Goal: Task Accomplishment & Management: Manage account settings

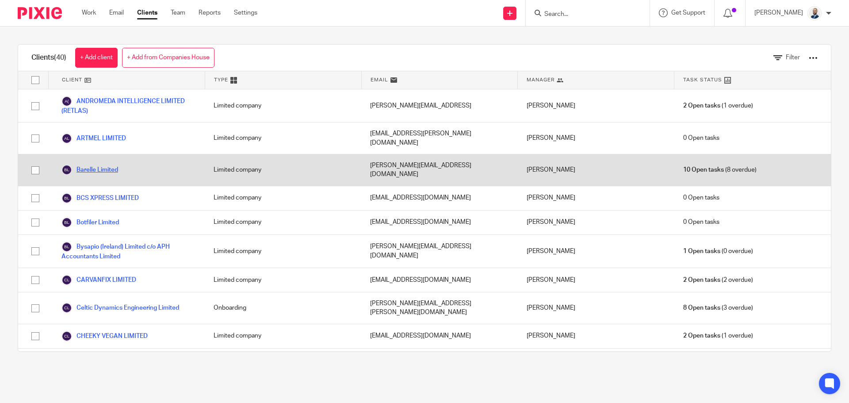
click at [98, 164] on link "Barelle Limited" at bounding box center [89, 169] width 57 height 11
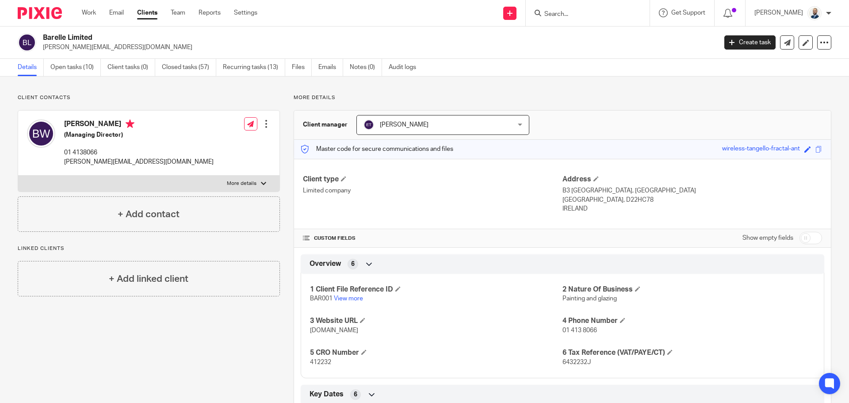
drag, startPoint x: 106, startPoint y: 63, endPoint x: 101, endPoint y: 63, distance: 4.9
click at [105, 63] on ul "Details Open tasks (10) Client tasks (0) Closed tasks (57) Recurring tasks (13)…" at bounding box center [224, 67] width 412 height 17
click at [98, 65] on link "Open tasks (10)" at bounding box center [75, 67] width 50 height 17
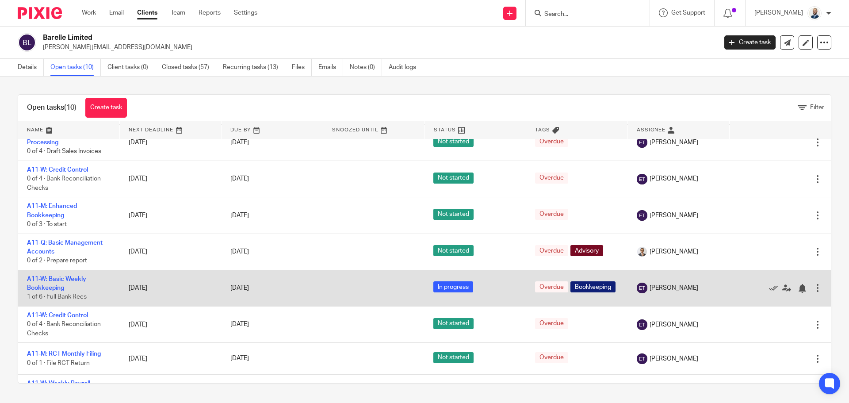
scroll to position [35, 0]
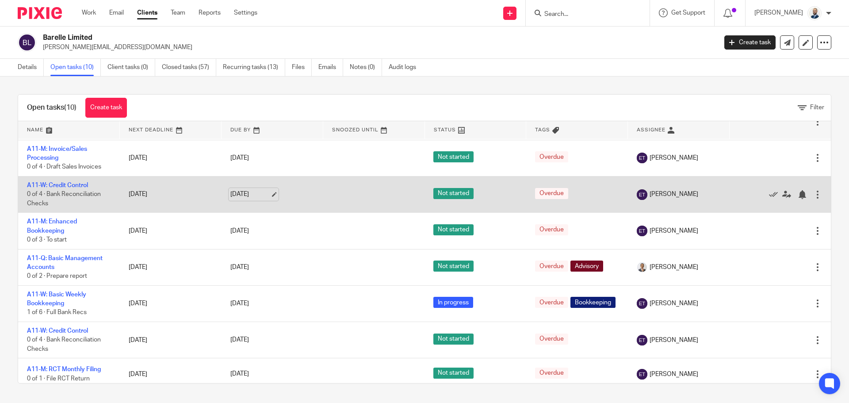
drag, startPoint x: 241, startPoint y: 148, endPoint x: 249, endPoint y: 195, distance: 47.7
click at [247, 197] on tbody "A11-M: Basic Monthly Bookkeeping 1 of 7 · Full Bank Recs 5 Aug 2025 5 Aug 2025 …" at bounding box center [424, 287] width 813 height 368
click at [813, 191] on div at bounding box center [817, 194] width 9 height 9
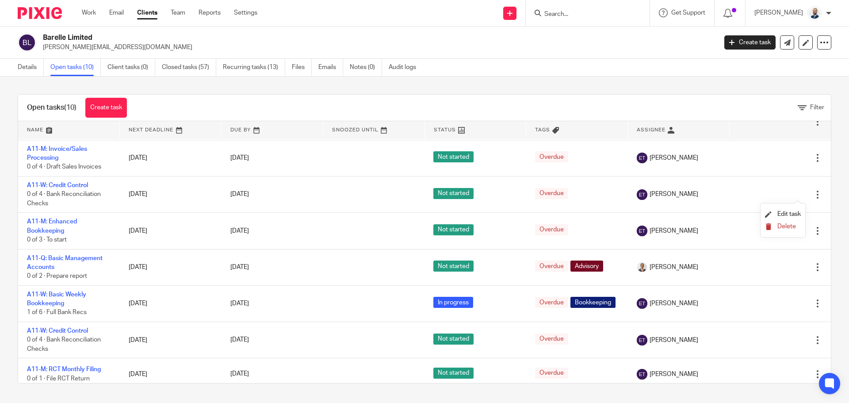
click at [778, 224] on span "Delete" at bounding box center [786, 226] width 19 height 6
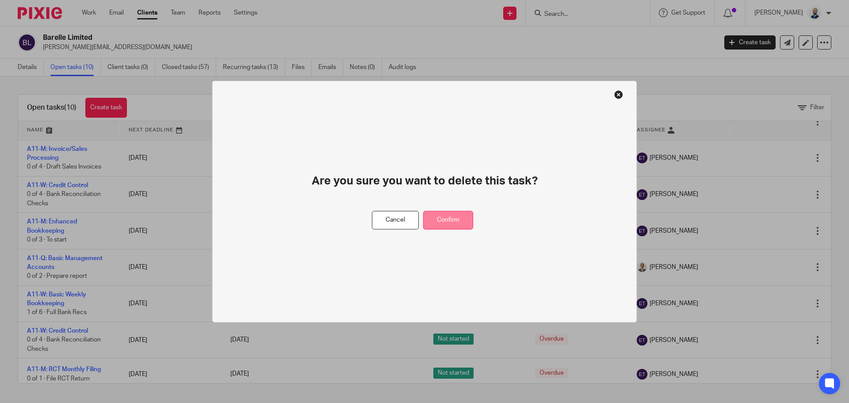
click at [446, 218] on button "Confirm" at bounding box center [448, 219] width 50 height 19
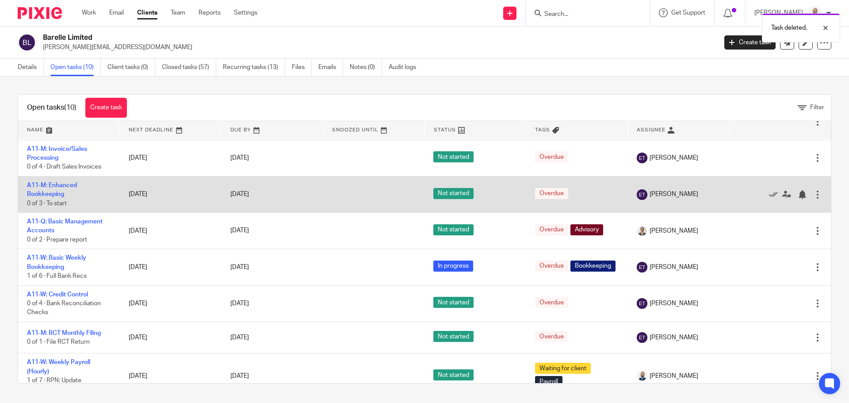
scroll to position [0, 0]
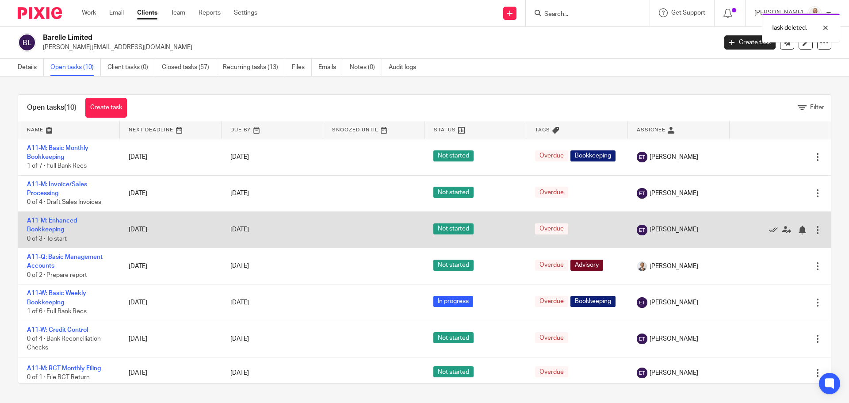
drag, startPoint x: 796, startPoint y: 228, endPoint x: 794, endPoint y: 237, distance: 9.2
click at [813, 228] on div at bounding box center [817, 229] width 9 height 9
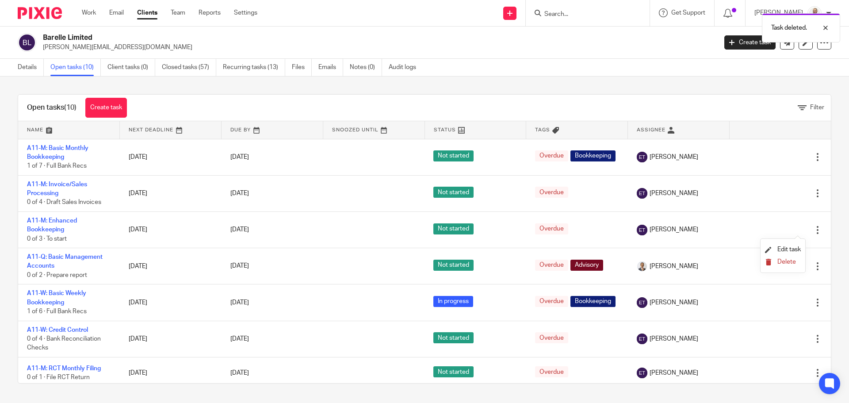
click at [776, 261] on button "Delete" at bounding box center [783, 262] width 36 height 7
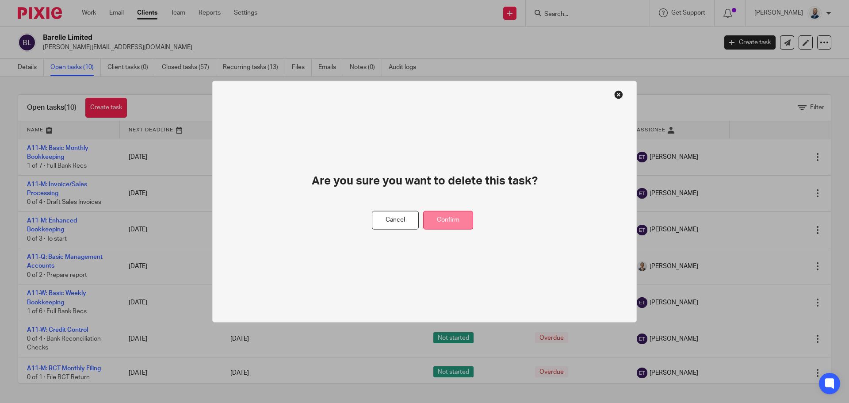
click at [452, 221] on button "Confirm" at bounding box center [448, 219] width 50 height 19
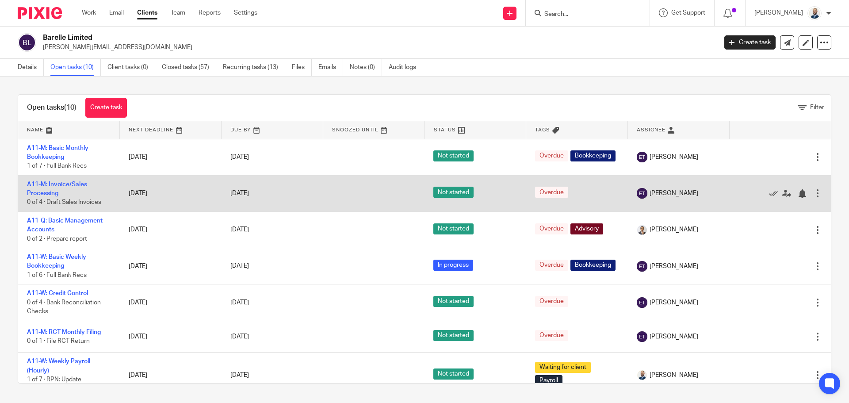
click at [813, 197] on div at bounding box center [817, 193] width 9 height 9
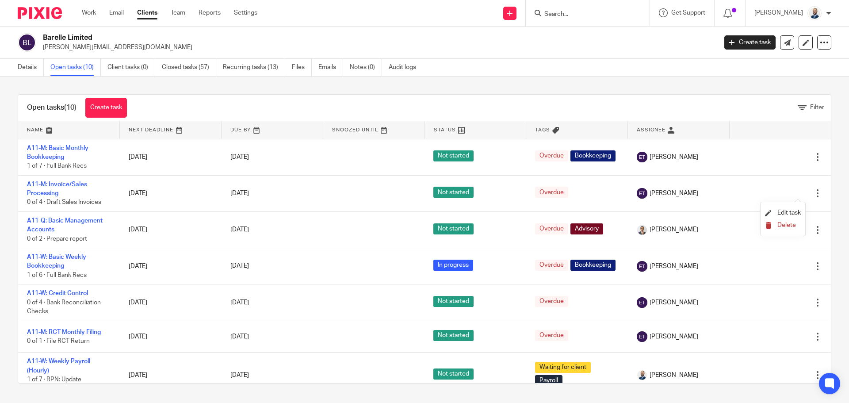
click at [784, 222] on span "Delete" at bounding box center [786, 225] width 19 height 6
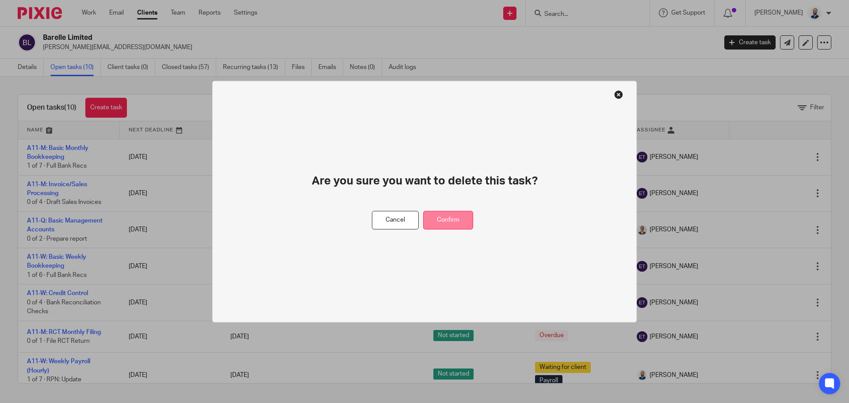
click at [452, 220] on button "Confirm" at bounding box center [448, 219] width 50 height 19
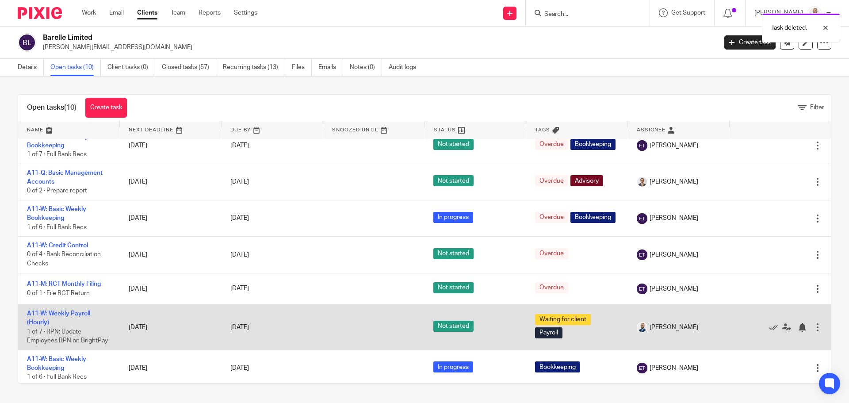
scroll to position [15, 0]
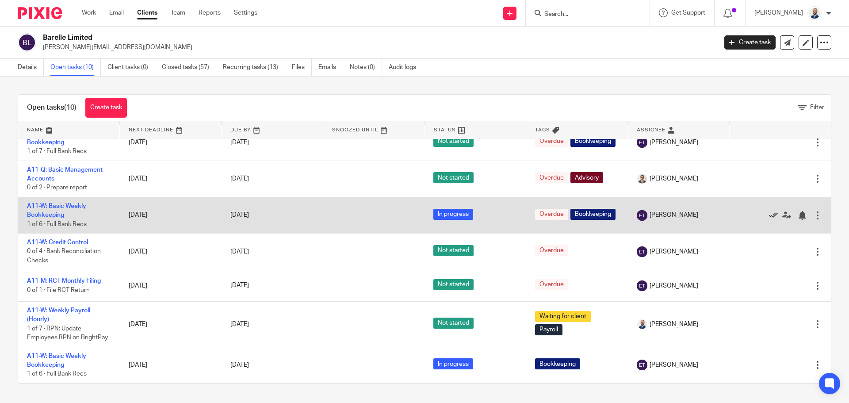
click at [769, 215] on icon at bounding box center [773, 215] width 9 height 9
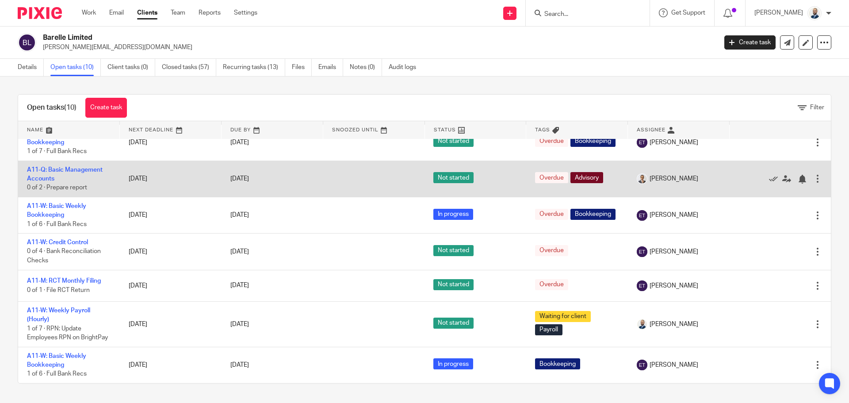
scroll to position [0, 0]
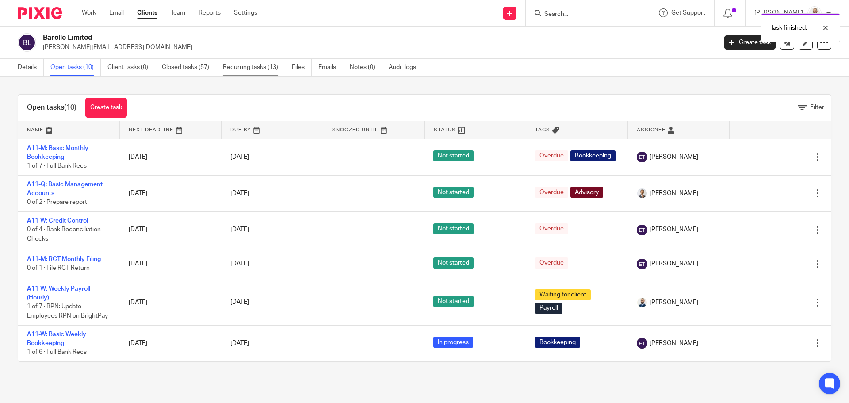
click at [255, 73] on link "Recurring tasks (13)" at bounding box center [254, 67] width 62 height 17
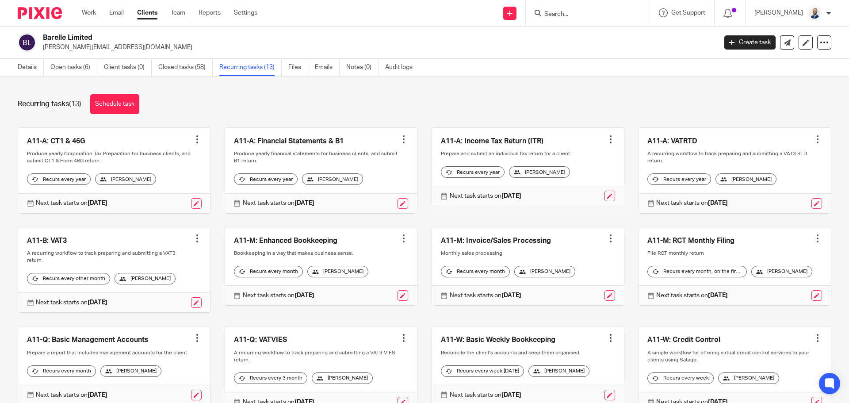
scroll to position [44, 0]
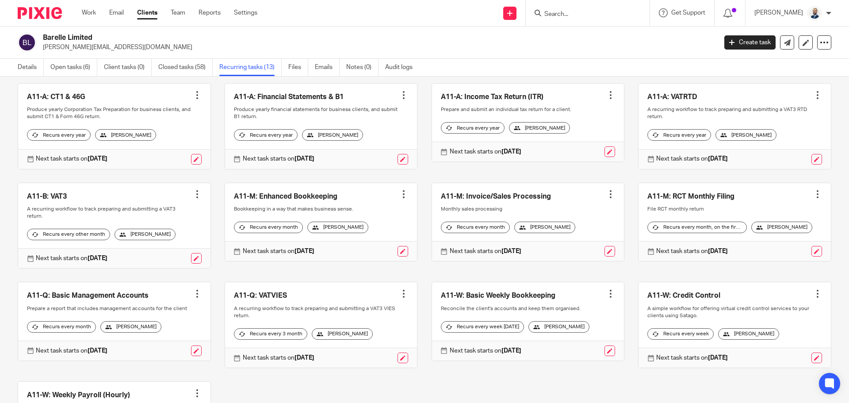
click at [399, 199] on div at bounding box center [403, 194] width 9 height 9
click at [360, 244] on button "Recalculate schedule" at bounding box center [364, 246] width 71 height 11
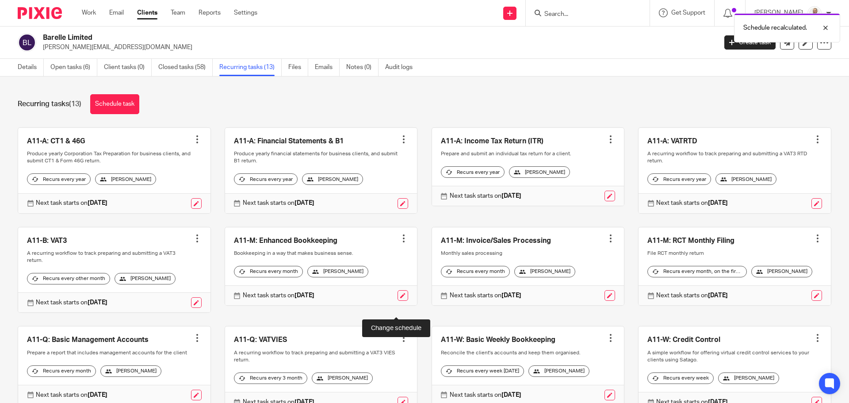
click at [397, 301] on link at bounding box center [402, 295] width 11 height 11
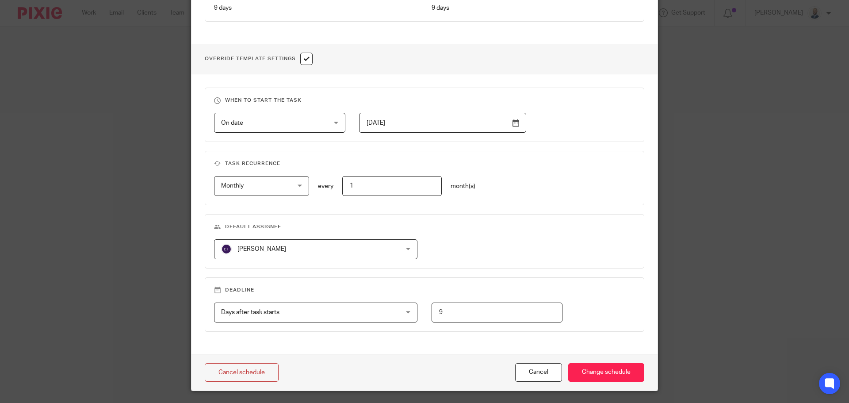
scroll to position [313, 0]
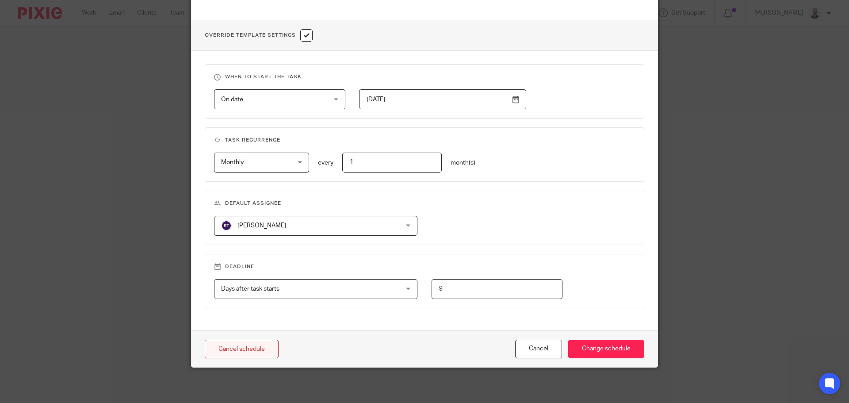
click at [252, 349] on link "Cancel schedule" at bounding box center [242, 349] width 74 height 19
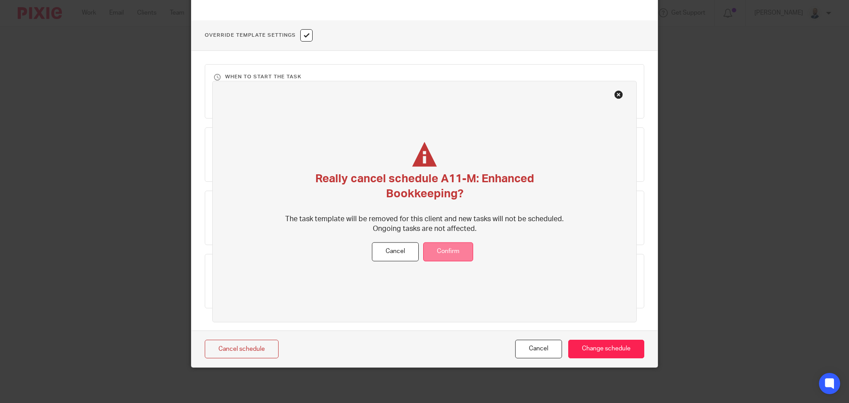
click at [461, 255] on button "Confirm" at bounding box center [448, 251] width 50 height 19
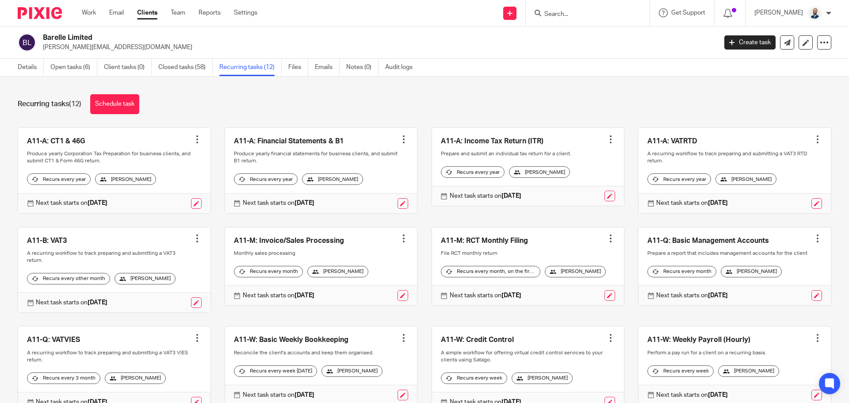
click at [50, 83] on div "Recurring tasks (12) Schedule task A11-A: CT1 & 46G Create task Clone template …" at bounding box center [424, 239] width 849 height 326
click at [81, 57] on div "Barelle Limited barry@barelleltd.ie Create task Update from Companies House Exp…" at bounding box center [424, 43] width 849 height 32
click at [79, 64] on link "Open tasks (6)" at bounding box center [73, 67] width 47 height 17
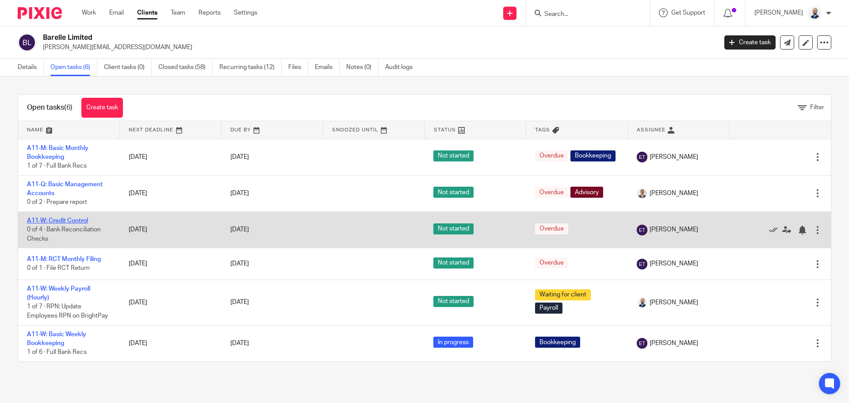
click at [87, 222] on link "A11-W: Credit Control" at bounding box center [57, 221] width 61 height 6
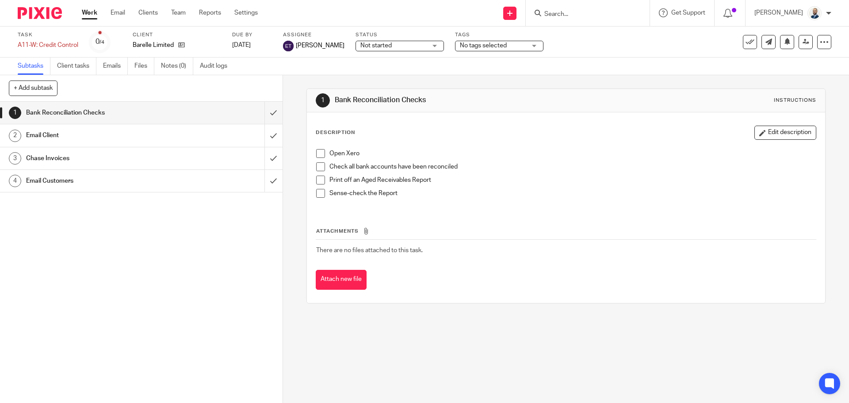
click at [316, 152] on span at bounding box center [320, 153] width 9 height 9
drag, startPoint x: 317, startPoint y: 163, endPoint x: 318, endPoint y: 170, distance: 6.7
click at [317, 164] on span at bounding box center [320, 166] width 9 height 9
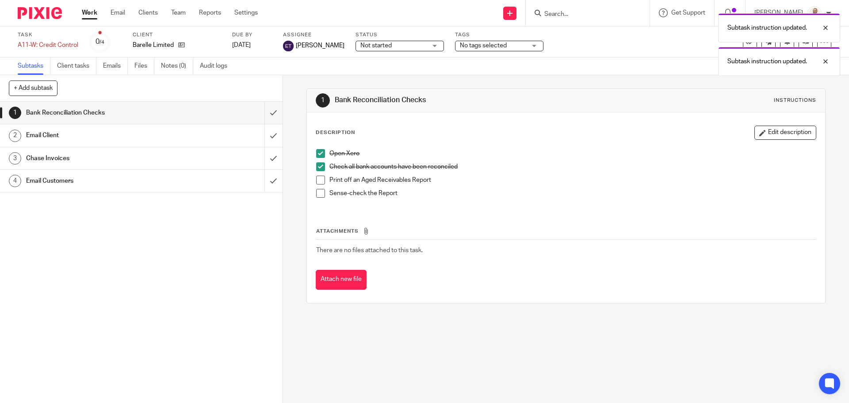
click at [319, 178] on span at bounding box center [320, 180] width 9 height 9
click at [316, 189] on span at bounding box center [320, 193] width 9 height 9
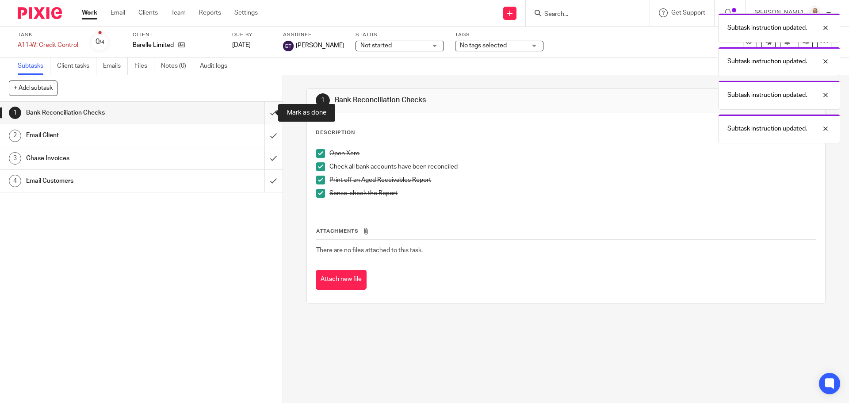
click at [263, 106] on input "submit" at bounding box center [141, 113] width 283 height 22
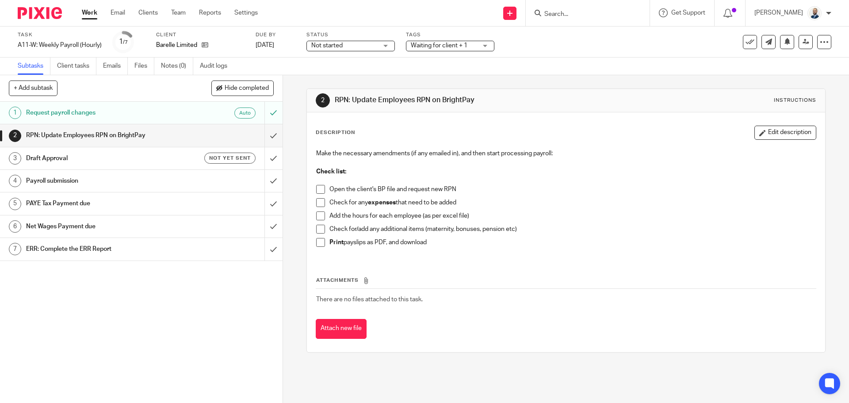
drag, startPoint x: 320, startPoint y: 207, endPoint x: 319, endPoint y: 202, distance: 5.3
click at [319, 206] on li "Check for any expenses that need to be added" at bounding box center [565, 204] width 499 height 13
click at [320, 192] on span at bounding box center [320, 189] width 9 height 9
click at [318, 205] on span at bounding box center [320, 202] width 9 height 9
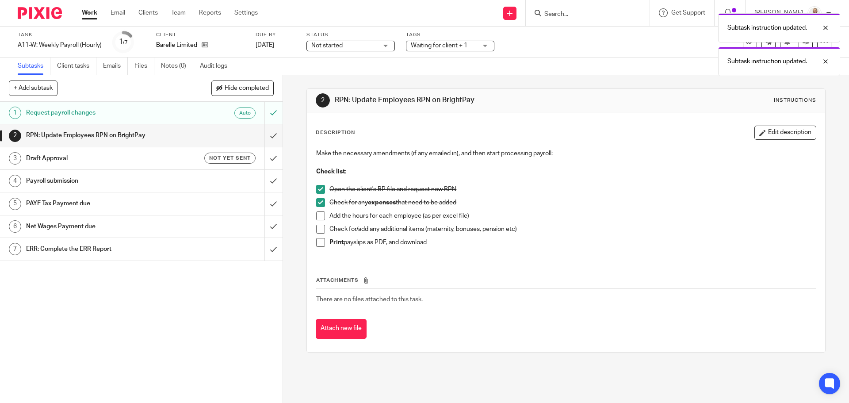
click at [317, 220] on span at bounding box center [320, 215] width 9 height 9
click at [316, 231] on span at bounding box center [320, 229] width 9 height 9
click at [317, 241] on span at bounding box center [320, 242] width 9 height 9
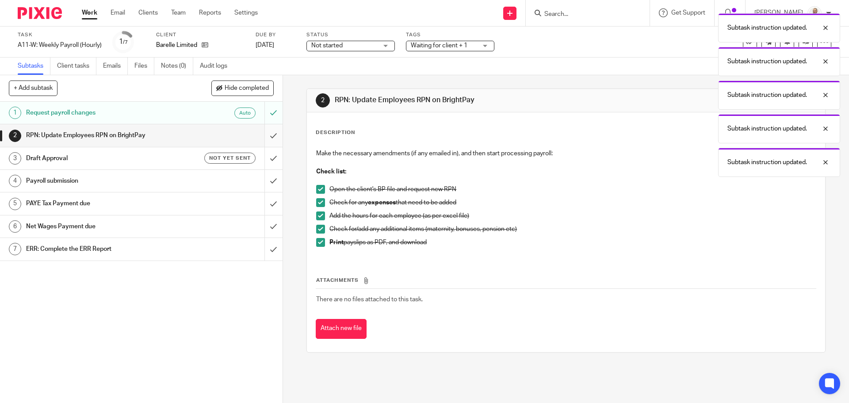
click at [267, 142] on input "submit" at bounding box center [141, 135] width 283 height 22
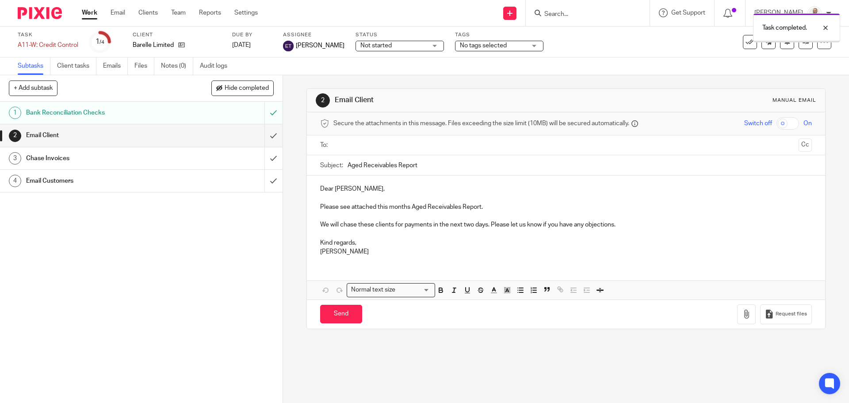
click at [338, 143] on input "text" at bounding box center [565, 145] width 458 height 10
click at [737, 318] on button "button" at bounding box center [746, 316] width 19 height 20
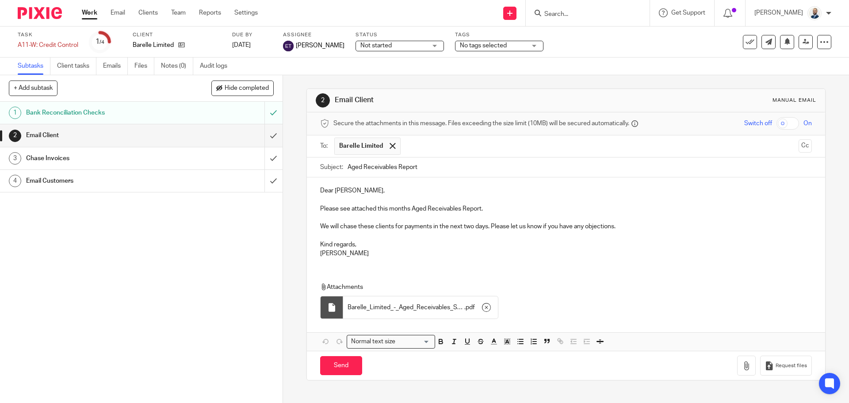
click at [398, 211] on p "Please see attached this months Aged Receivables Report." at bounding box center [565, 208] width 491 height 9
drag, startPoint x: 620, startPoint y: 225, endPoint x: 546, endPoint y: 226, distance: 74.3
click at [547, 229] on p "We will chase these clients for payments in the next two days. Please let us kn…" at bounding box center [565, 226] width 491 height 9
click at [799, 143] on button "Cc" at bounding box center [805, 145] width 13 height 13
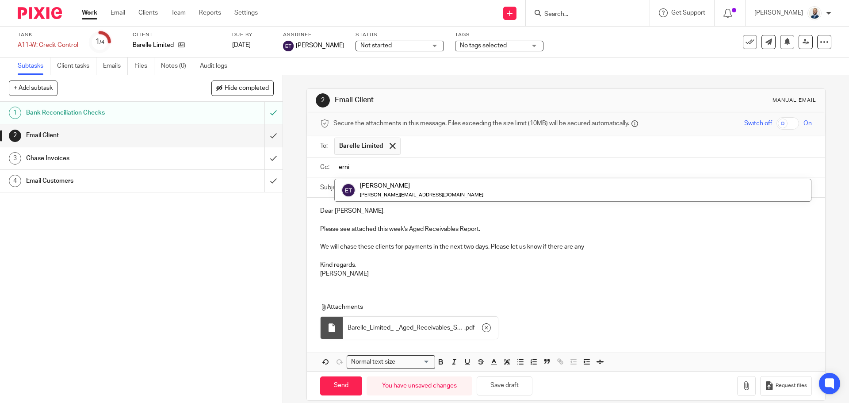
type input "ernie"
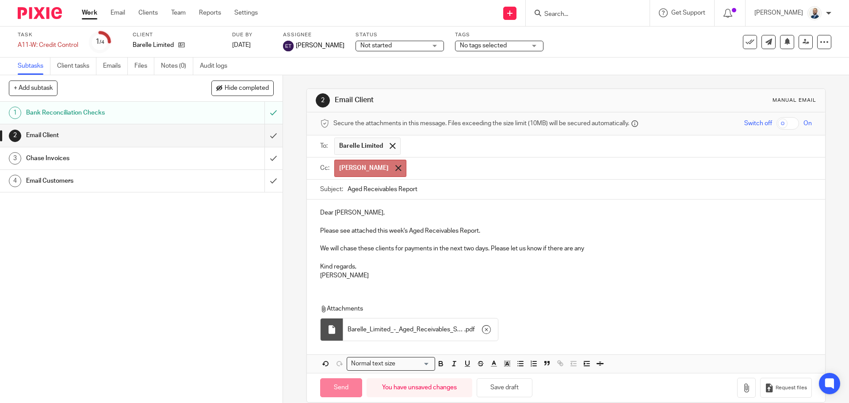
drag, startPoint x: 365, startPoint y: 165, endPoint x: 374, endPoint y: 171, distance: 10.9
click at [393, 166] on div at bounding box center [398, 167] width 10 height 13
click at [376, 171] on input "text" at bounding box center [571, 167] width 471 height 10
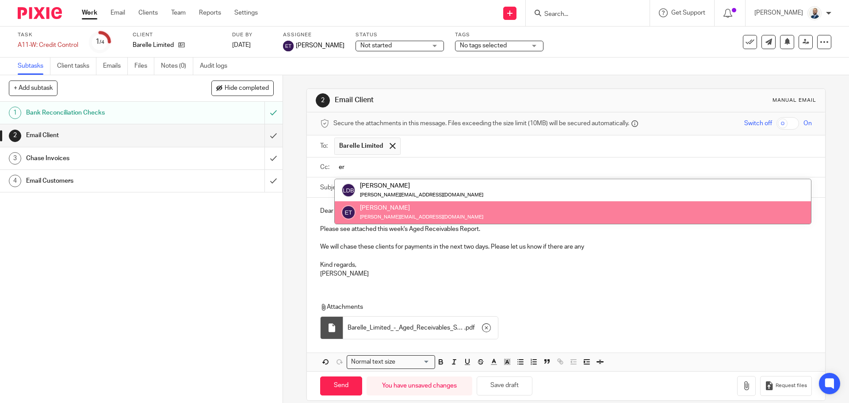
type input "er"
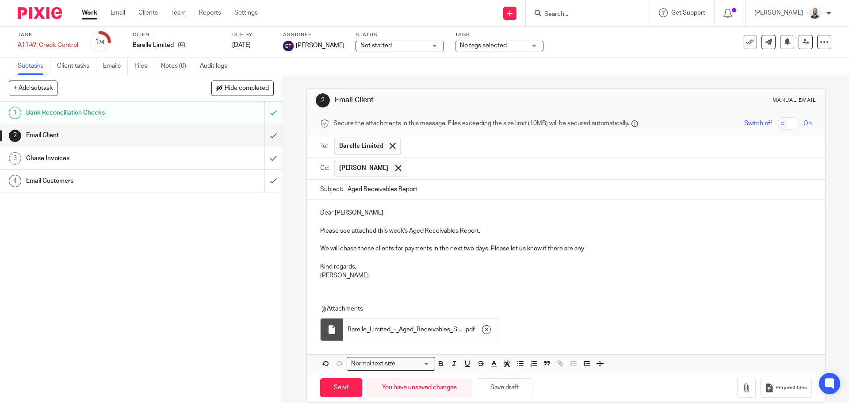
click at [565, 262] on p "Kind regards," at bounding box center [565, 266] width 491 height 9
drag, startPoint x: 572, startPoint y: 251, endPoint x: 588, endPoint y: 252, distance: 15.5
click at [573, 251] on p "We will chase these clients for payments in the next two days. Please let us kn…" at bounding box center [565, 248] width 491 height 9
click at [591, 248] on p "We will chase these clients for payments in the next two days. Please let us kn…" at bounding box center [565, 248] width 491 height 9
click at [325, 247] on p "We will chase these clients for payments in the next two days. Please let us kn…" at bounding box center [565, 248] width 491 height 9
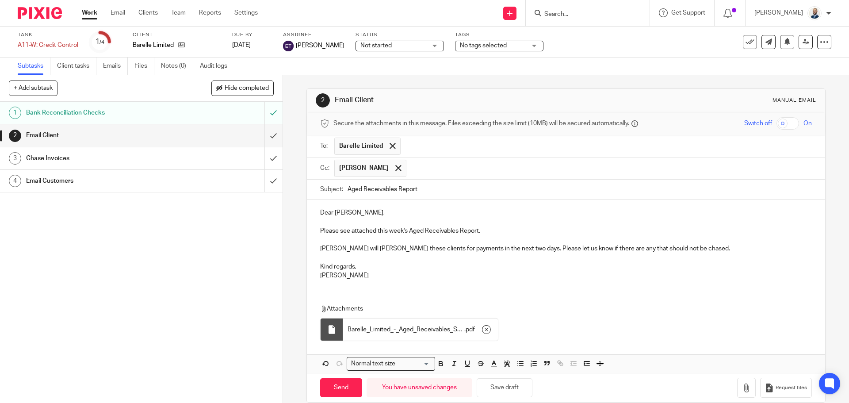
click at [316, 245] on div "Dear Barry, Please see attached this week's Aged Receivables Report. Ernie will…" at bounding box center [566, 242] width 518 height 87
click at [348, 393] on input "Send" at bounding box center [341, 387] width 42 height 19
type input "Sent"
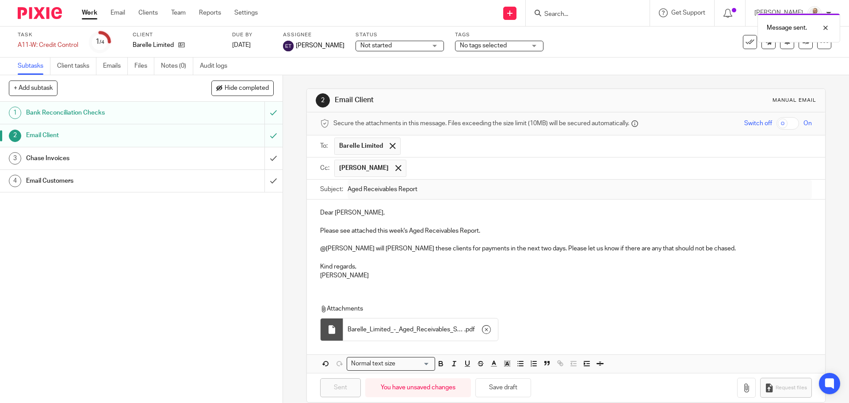
click at [582, 47] on div "Task A11-W: Credit Control Save A11-W: Credit Control 1 /4 Client Barelle Limit…" at bounding box center [357, 41] width 678 height 21
click at [581, 55] on div "Task A11-W: Credit Control Save A11-W: Credit Control 1 /4 Client Barelle Limit…" at bounding box center [424, 42] width 849 height 31
click at [582, 55] on div "Task A11-W: Credit Control Save A11-W: Credit Control 1 /4 Client Barelle Limit…" at bounding box center [424, 42] width 849 height 31
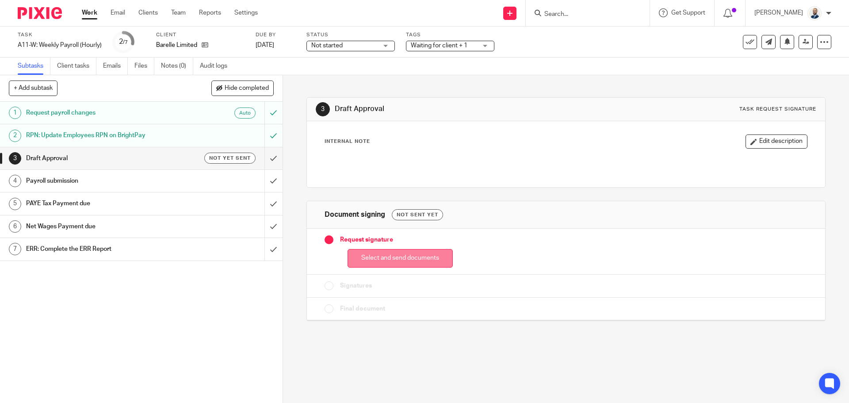
click at [430, 264] on button "Select and send documents" at bounding box center [400, 258] width 105 height 19
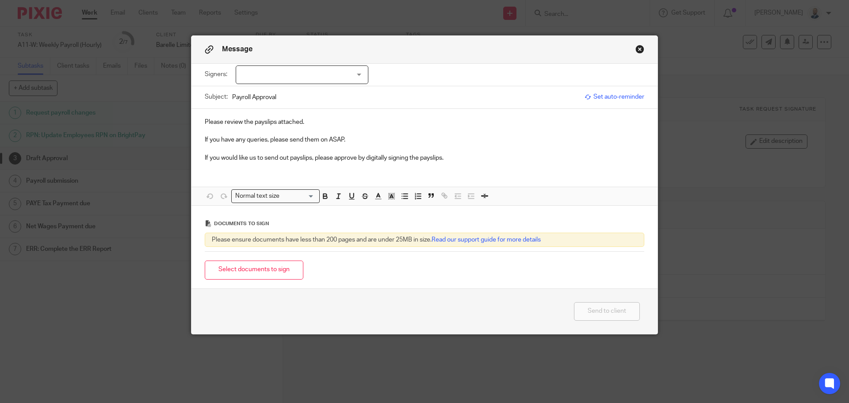
click at [352, 72] on div at bounding box center [302, 74] width 133 height 19
click at [299, 100] on li "[PERSON_NAME]" at bounding box center [299, 93] width 132 height 18
checkbox input "true"
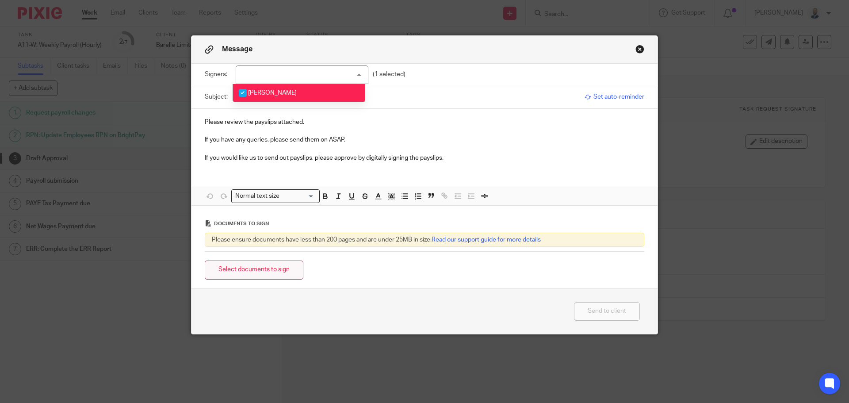
click at [266, 276] on button "Select documents to sign" at bounding box center [254, 269] width 99 height 19
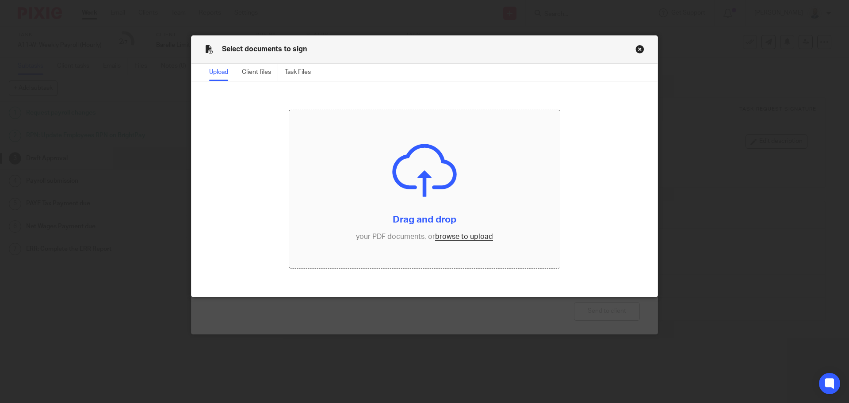
click at [454, 236] on input "file" at bounding box center [424, 189] width 271 height 158
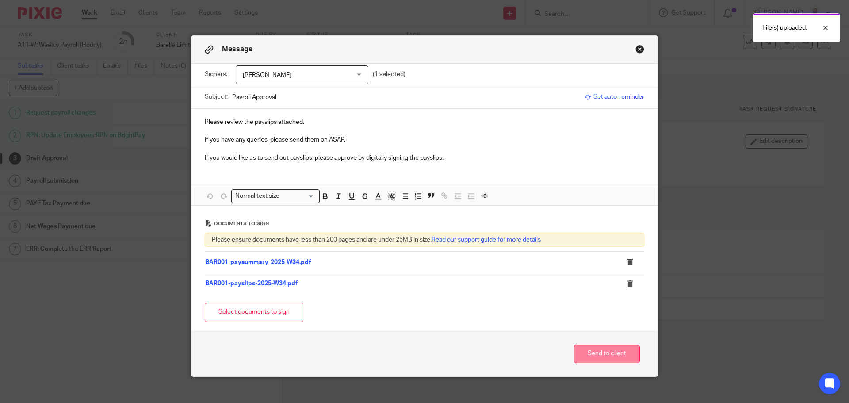
click at [624, 354] on button "Send to client" at bounding box center [607, 353] width 66 height 19
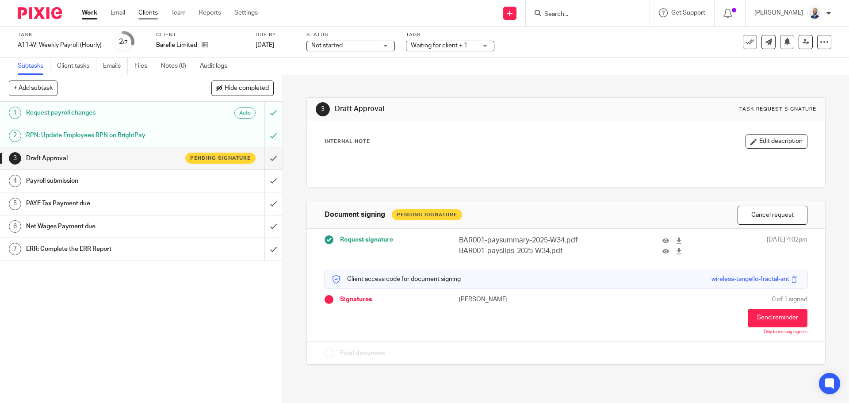
click at [148, 12] on link "Clients" at bounding box center [147, 12] width 19 height 9
click at [204, 48] on icon at bounding box center [205, 45] width 7 height 7
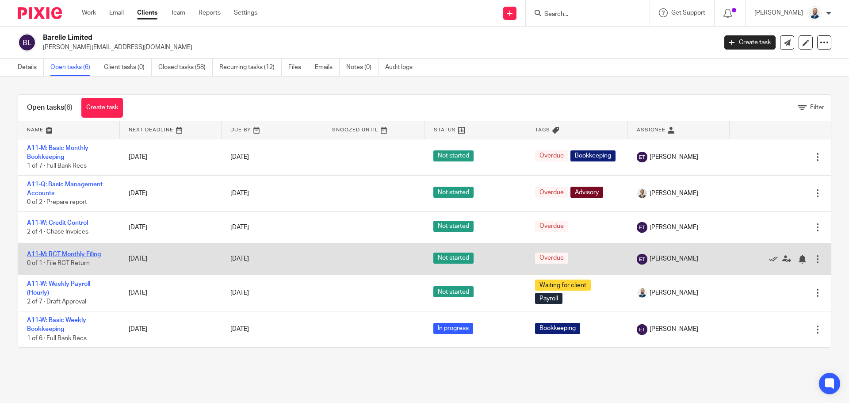
click at [69, 254] on link "A11-M: RCT Monthly Filing" at bounding box center [64, 254] width 74 height 6
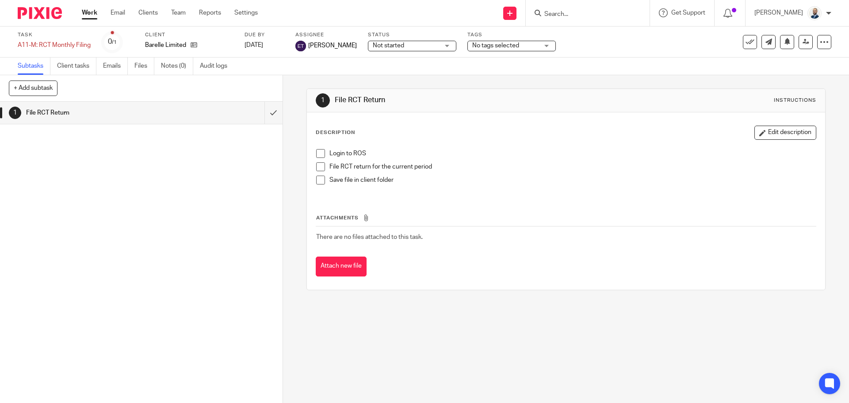
click at [316, 153] on span at bounding box center [320, 153] width 9 height 9
drag, startPoint x: 318, startPoint y: 167, endPoint x: 319, endPoint y: 180, distance: 12.8
click at [318, 168] on span at bounding box center [320, 166] width 9 height 9
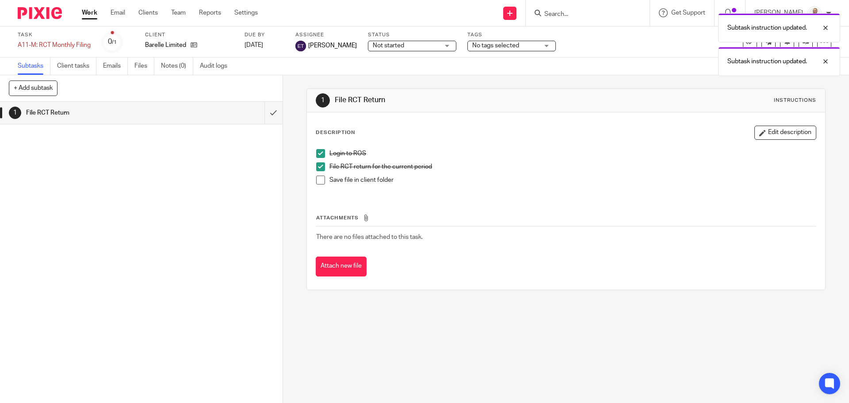
click at [319, 180] on span at bounding box center [320, 180] width 9 height 9
click at [266, 118] on input "submit" at bounding box center [141, 113] width 283 height 22
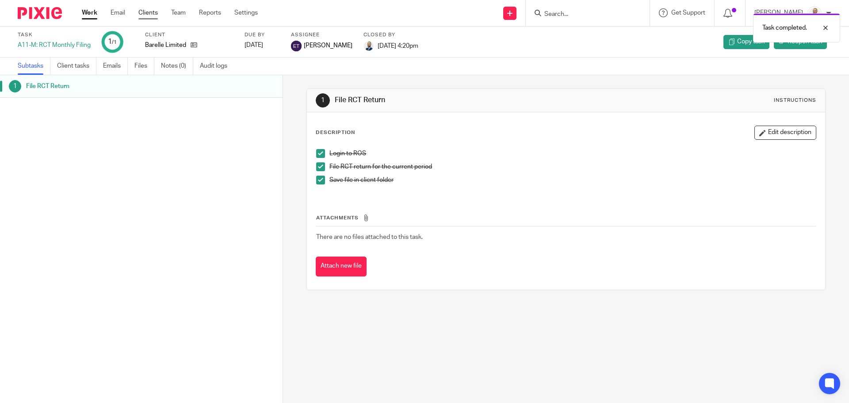
click at [151, 11] on link "Clients" at bounding box center [147, 12] width 19 height 9
